Goal: Communication & Community: Answer question/provide support

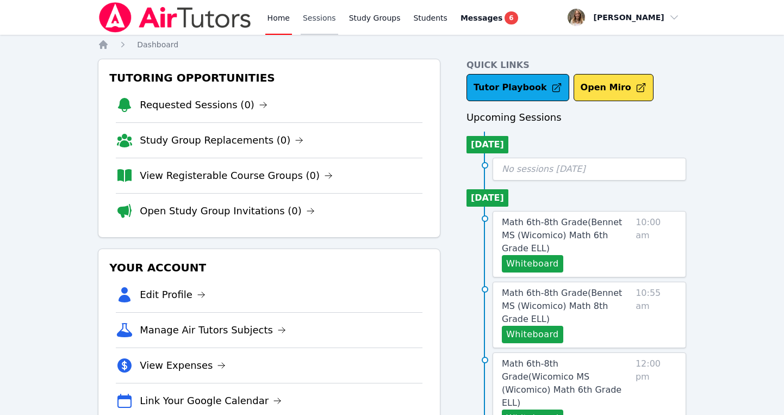
click at [310, 16] on link "Sessions" at bounding box center [320, 17] width 38 height 35
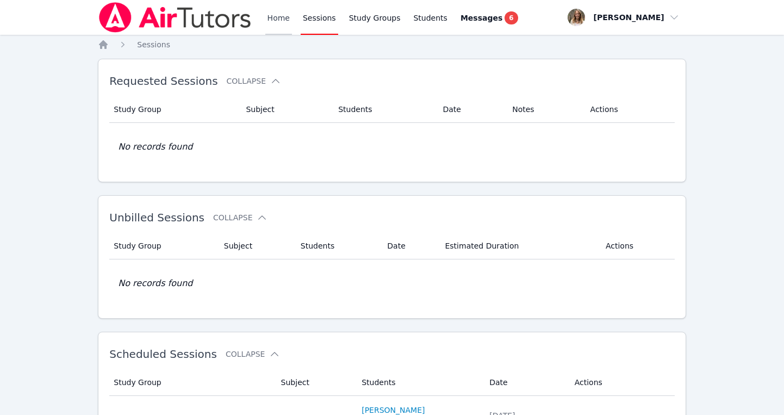
click at [286, 10] on link "Home" at bounding box center [278, 17] width 27 height 35
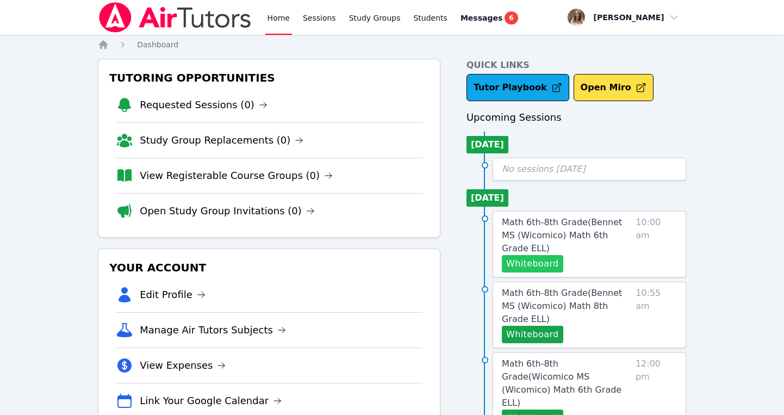
click at [516, 255] on button "Whiteboard" at bounding box center [532, 263] width 61 height 17
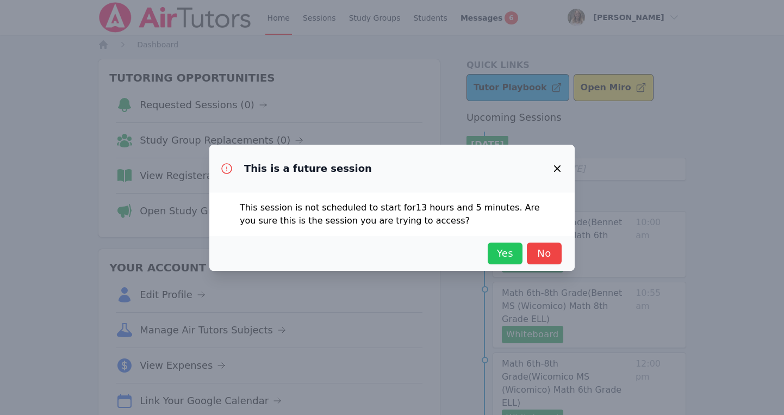
click at [507, 256] on span "Yes" at bounding box center [505, 253] width 24 height 15
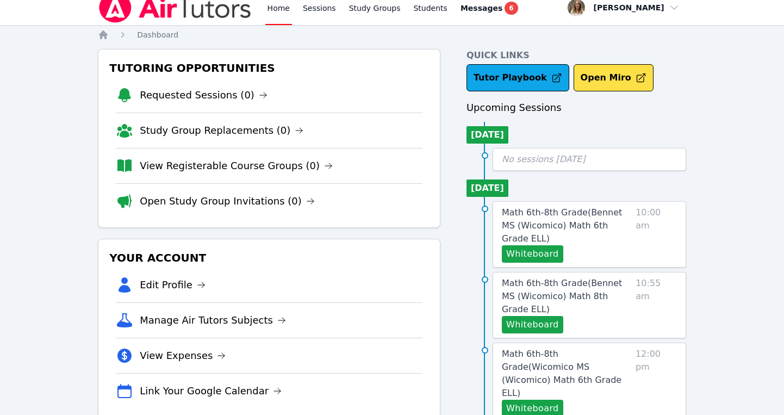
scroll to position [15, 0]
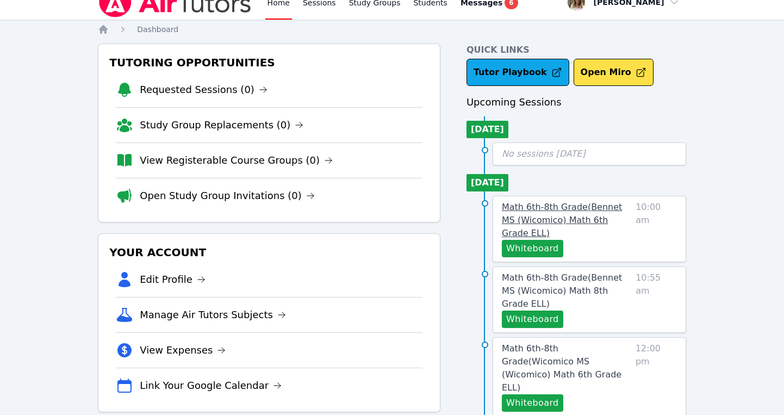
click at [549, 220] on span "Math 6th-8th Grade ( Bennet MS (Wicomico) Math 6th Grade ELL )" at bounding box center [562, 220] width 120 height 36
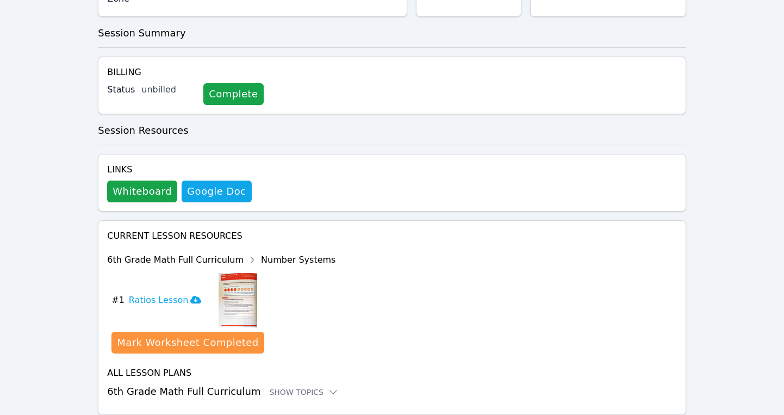
scroll to position [324, 0]
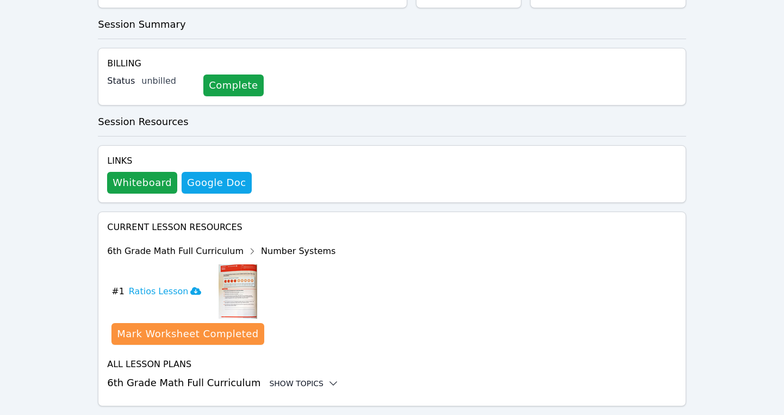
click at [282, 378] on div "Show Topics" at bounding box center [304, 383] width 70 height 11
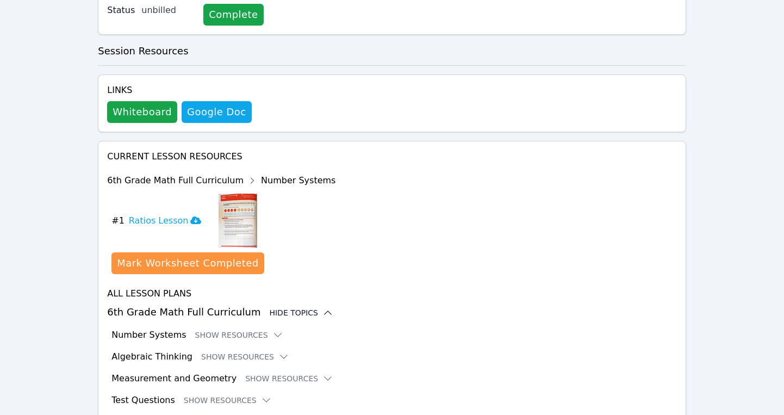
scroll to position [413, 0]
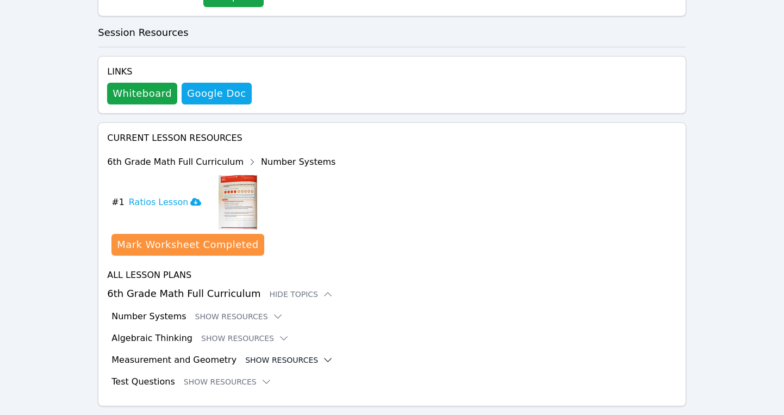
click at [271, 354] on button "Show Resources" at bounding box center [289, 359] width 88 height 11
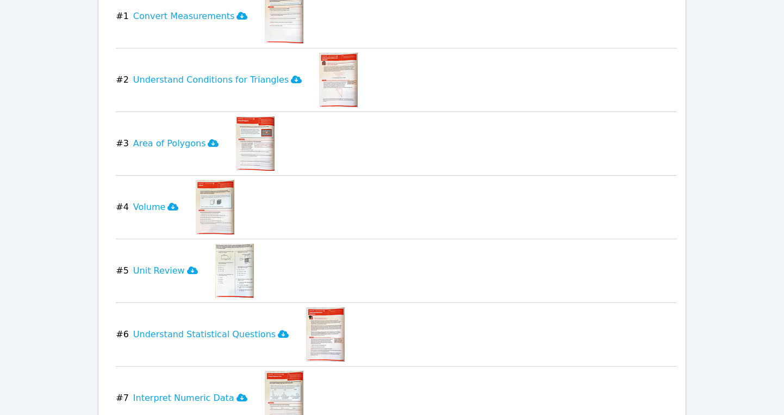
scroll to position [805, 0]
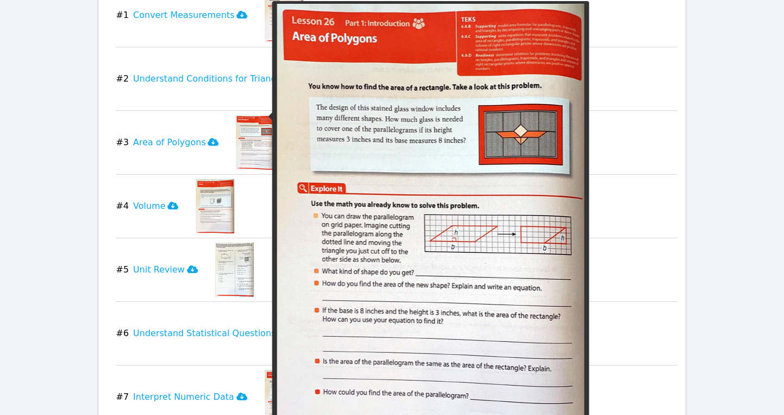
click at [254, 124] on img at bounding box center [255, 142] width 39 height 54
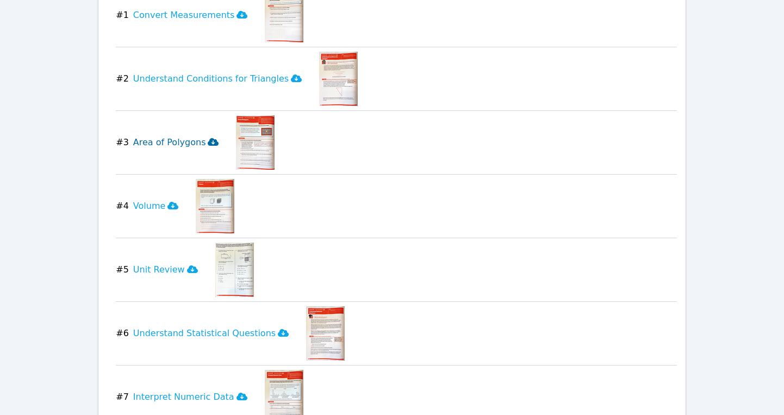
click at [208, 138] on icon at bounding box center [213, 142] width 11 height 8
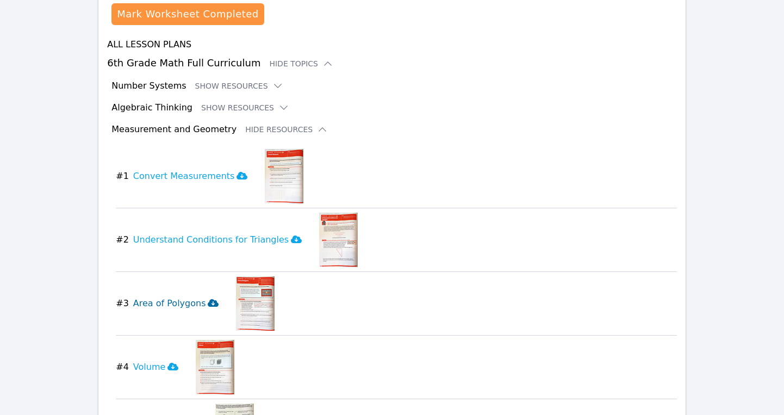
scroll to position [0, 0]
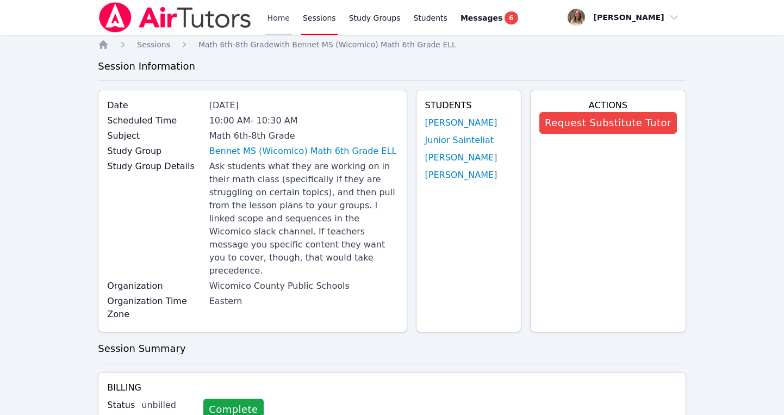
click at [283, 18] on link "Home" at bounding box center [278, 17] width 27 height 35
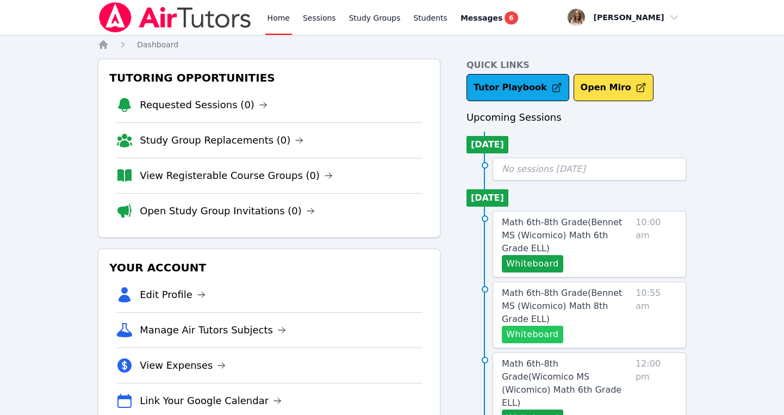
click at [532, 326] on button "Whiteboard" at bounding box center [532, 334] width 61 height 17
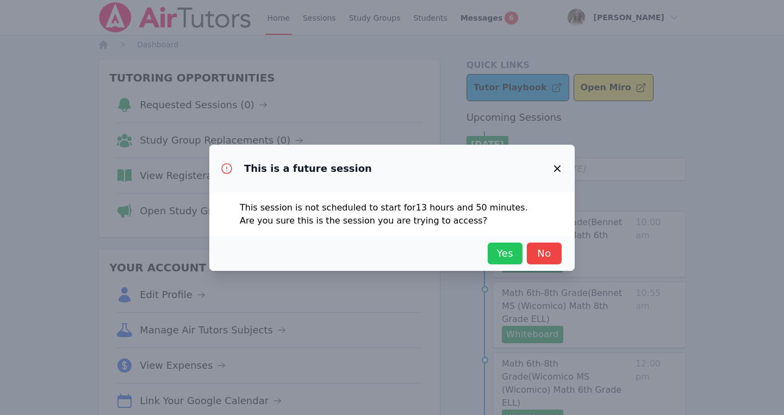
click at [506, 252] on span "Yes" at bounding box center [505, 253] width 24 height 15
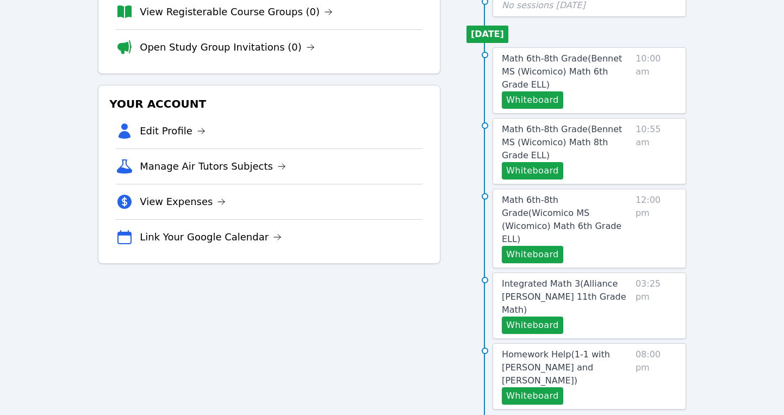
scroll to position [166, 0]
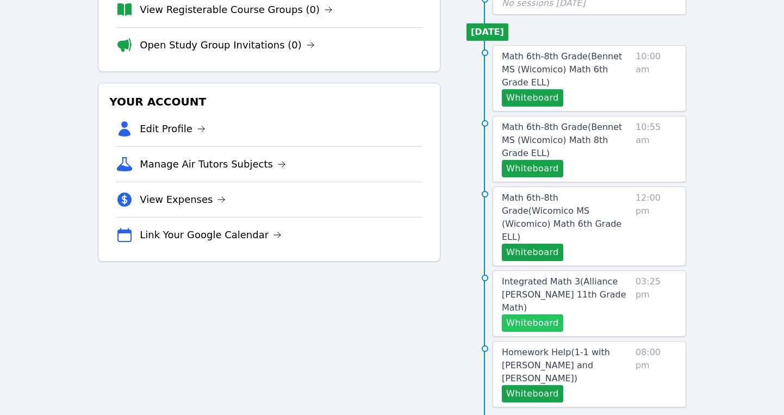
click at [538, 314] on button "Whiteboard" at bounding box center [532, 322] width 61 height 17
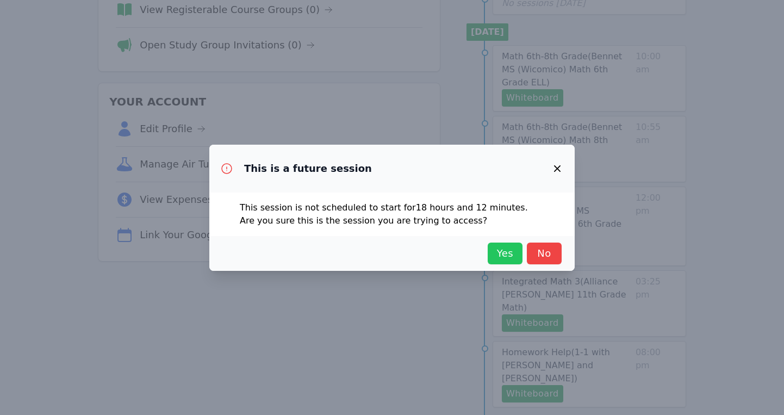
click at [498, 247] on span "Yes" at bounding box center [505, 253] width 24 height 15
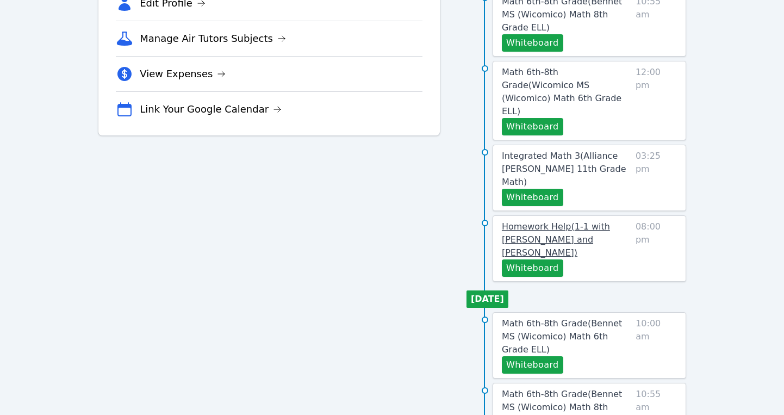
scroll to position [295, 0]
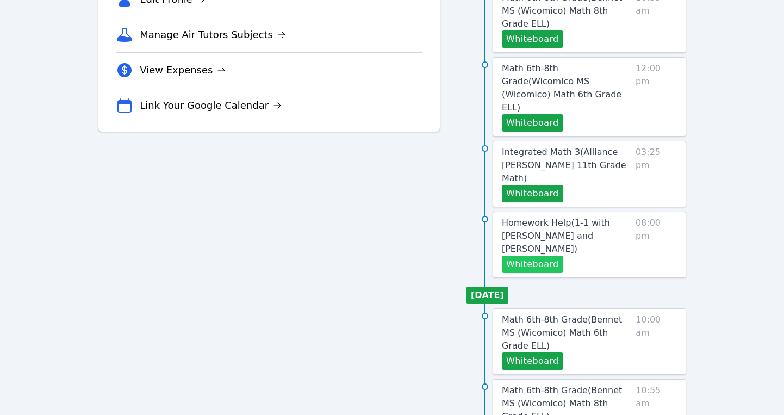
click at [535, 256] on button "Whiteboard" at bounding box center [532, 264] width 61 height 17
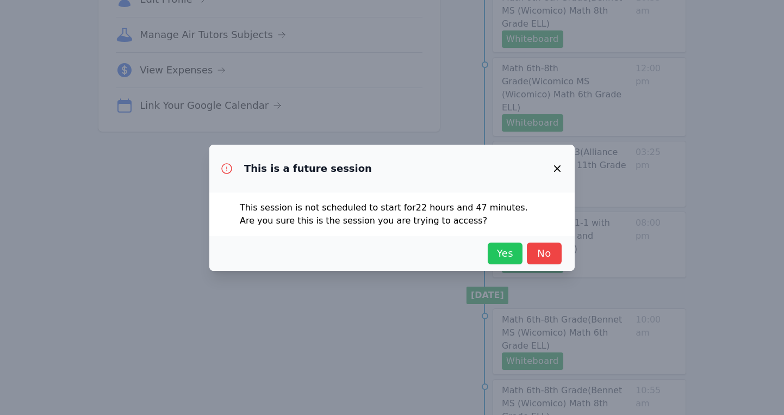
click at [499, 250] on span "Yes" at bounding box center [505, 253] width 24 height 15
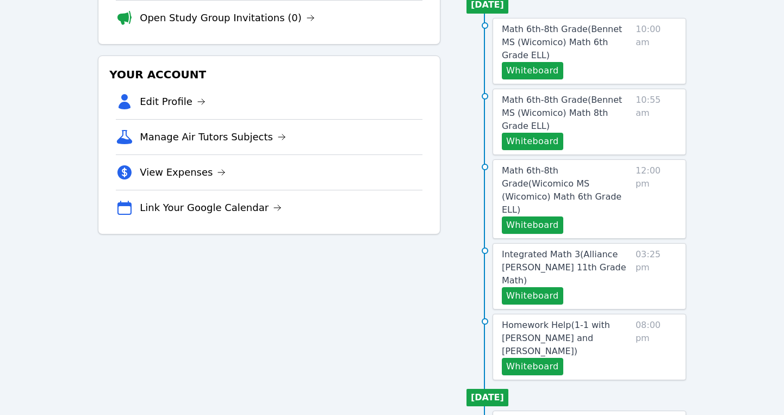
scroll to position [0, 0]
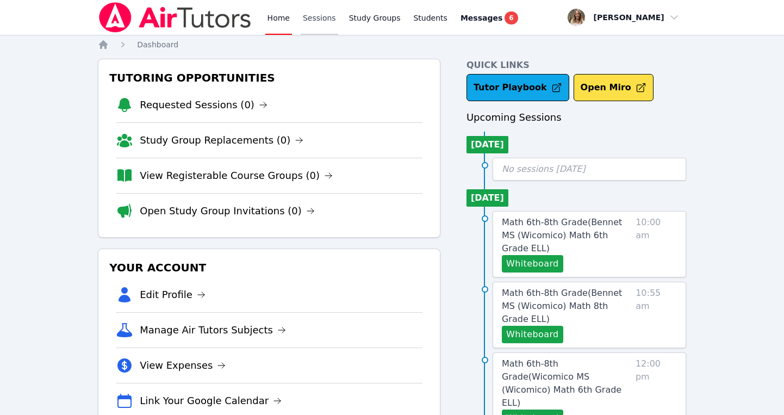
click at [313, 23] on link "Sessions" at bounding box center [320, 17] width 38 height 35
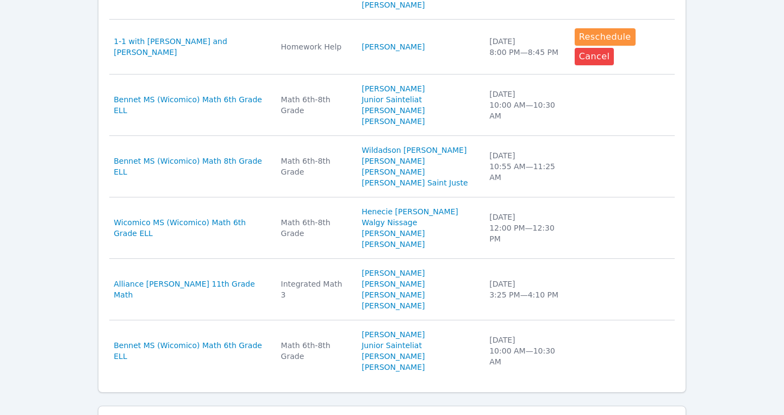
scroll to position [679, 0]
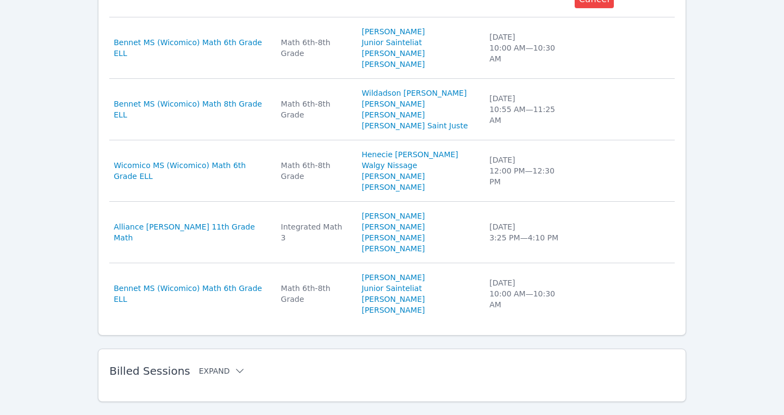
click at [234, 365] on icon at bounding box center [239, 370] width 11 height 11
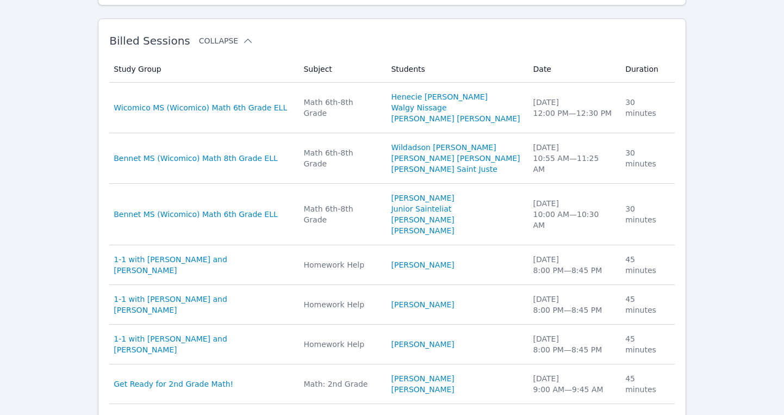
scroll to position [1018, 0]
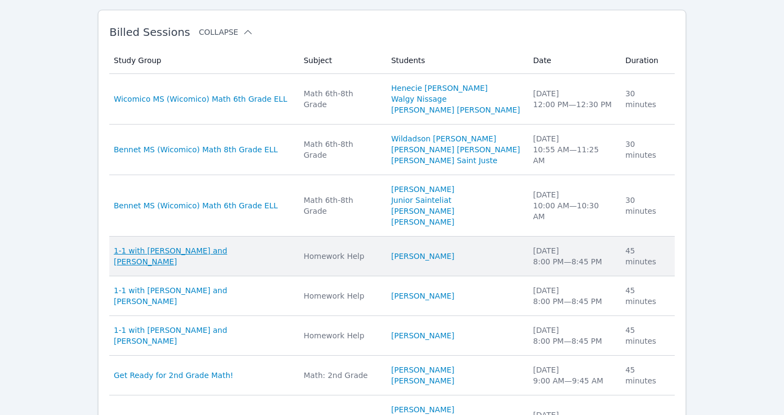
click at [194, 245] on span "1-1 with [PERSON_NAME] and [PERSON_NAME]" at bounding box center [202, 256] width 177 height 22
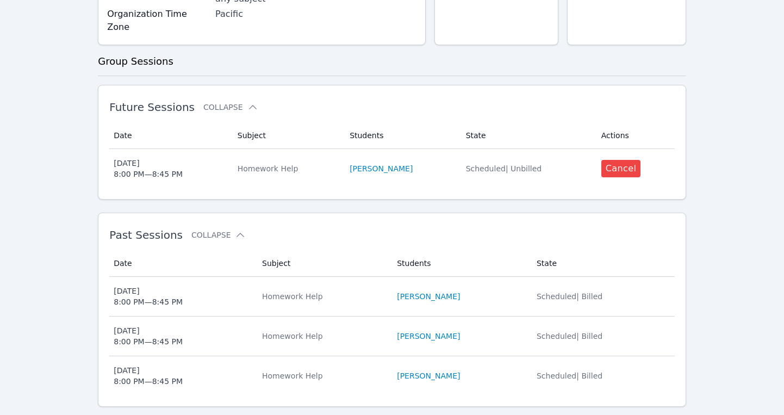
scroll to position [220, 0]
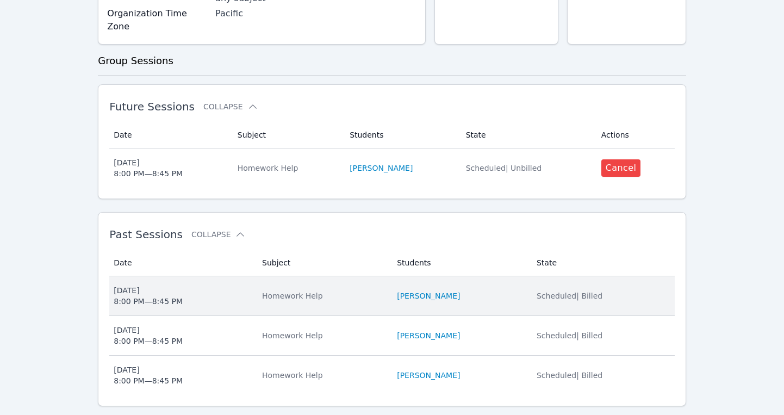
click at [133, 285] on div "Mon Sep 15 8:00 PM — 8:45 PM" at bounding box center [148, 296] width 69 height 22
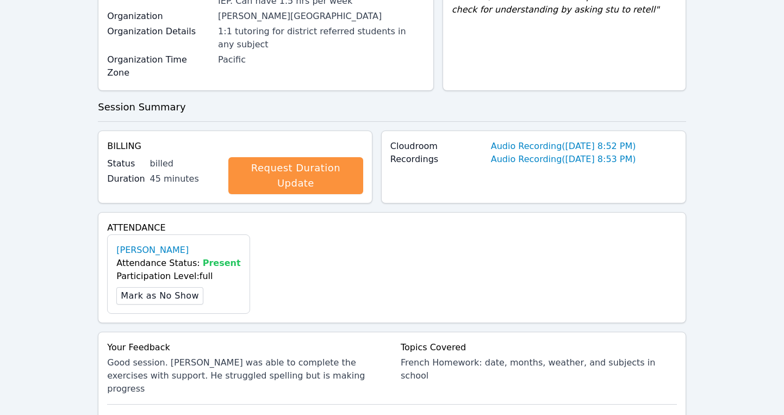
scroll to position [322, 0]
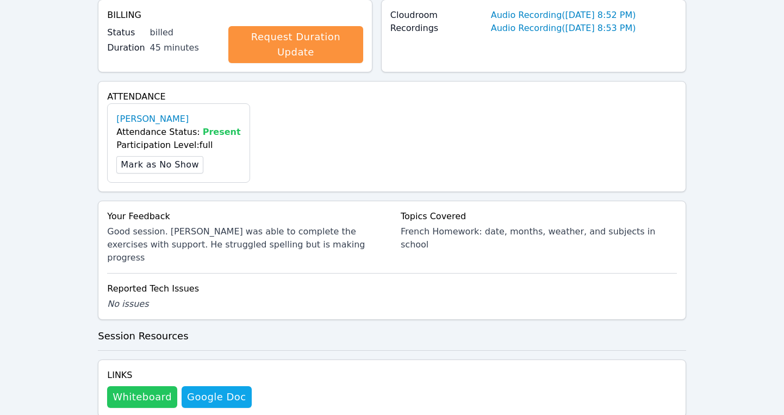
click at [137, 386] on button "Whiteboard" at bounding box center [142, 397] width 70 height 22
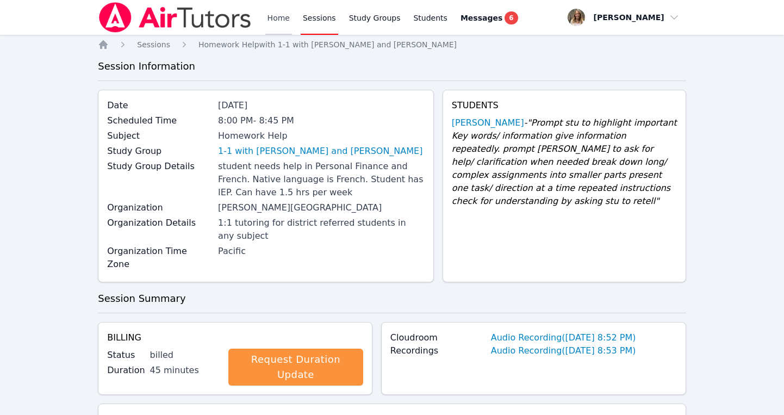
click at [276, 14] on link "Home" at bounding box center [278, 17] width 27 height 35
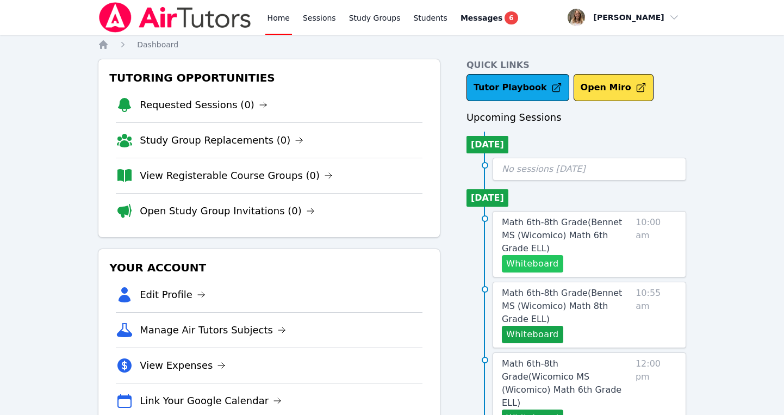
click at [531, 255] on button "Whiteboard" at bounding box center [532, 263] width 61 height 17
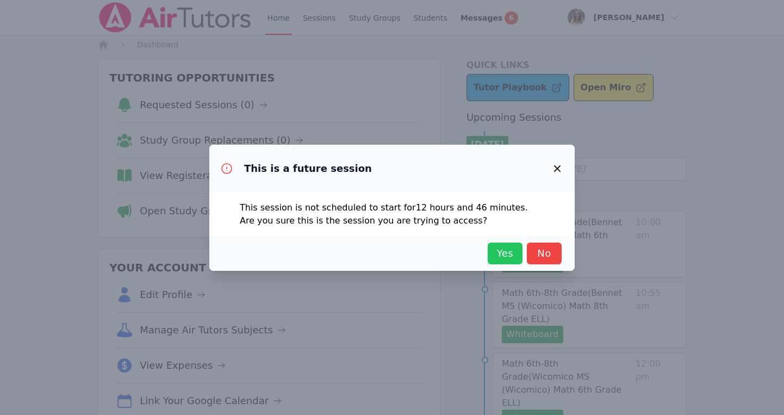
click at [503, 251] on span "Yes" at bounding box center [505, 253] width 24 height 15
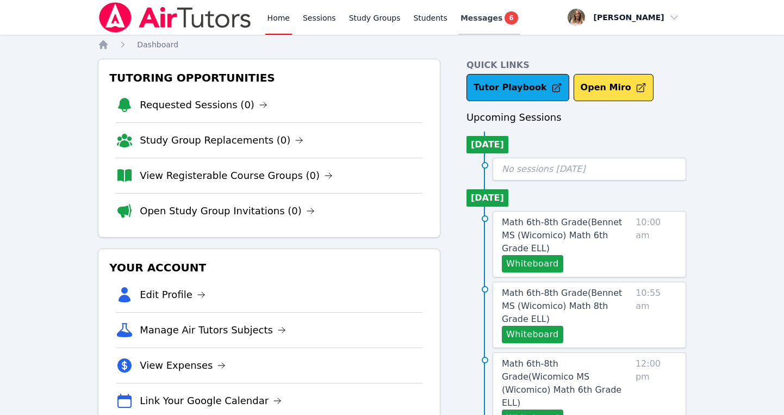
click at [464, 21] on span "Messages" at bounding box center [481, 18] width 42 height 11
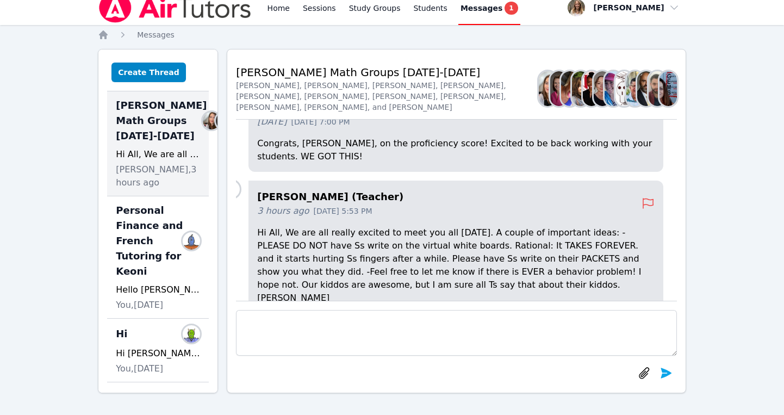
scroll to position [0, 14]
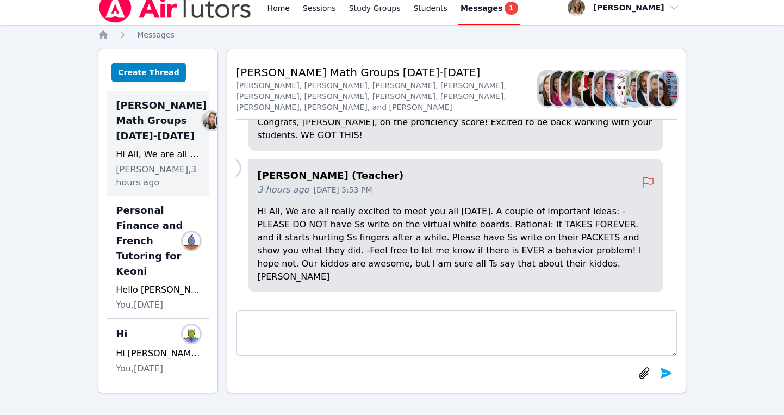
click at [468, 17] on link "Messages 1" at bounding box center [489, 7] width 62 height 35
click at [467, 6] on span "Messages" at bounding box center [481, 8] width 42 height 11
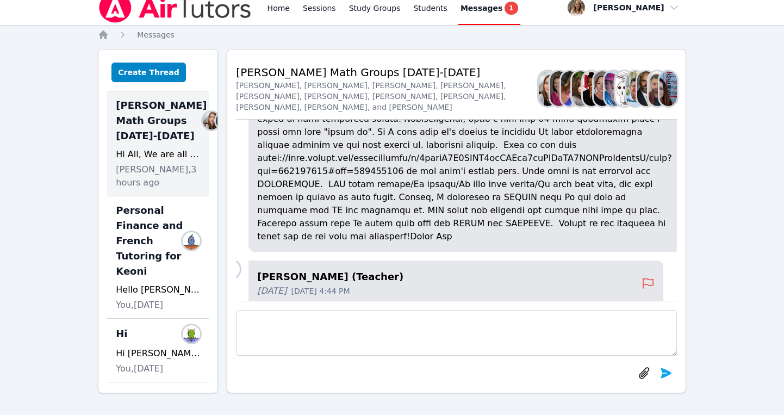
scroll to position [-380, 14]
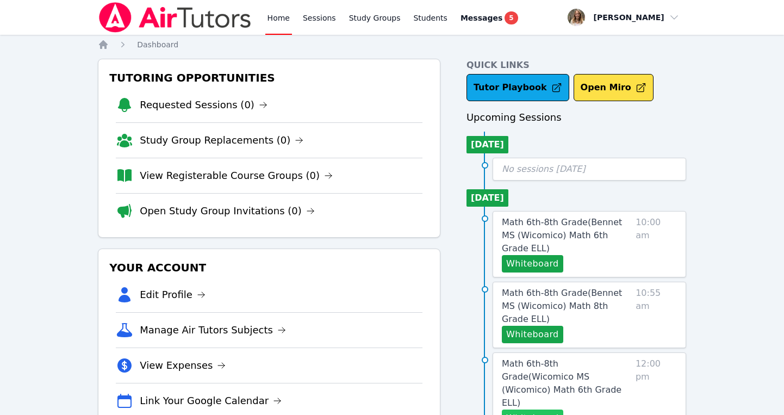
click at [537, 409] on button "Whiteboard" at bounding box center [532, 417] width 61 height 17
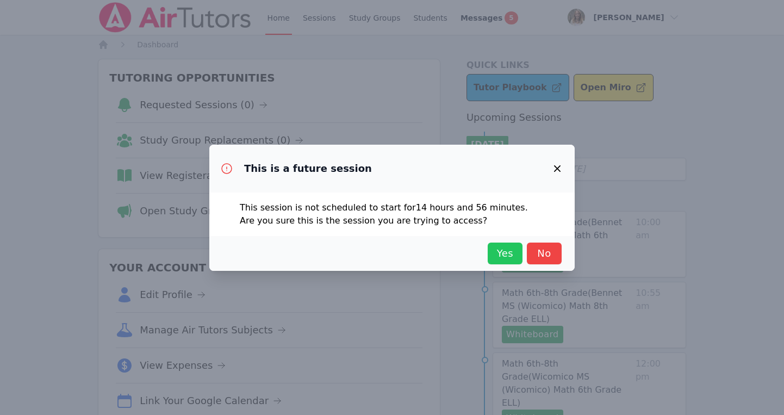
click at [502, 252] on span "Yes" at bounding box center [505, 253] width 24 height 15
